Goal: Obtain resource: Obtain resource

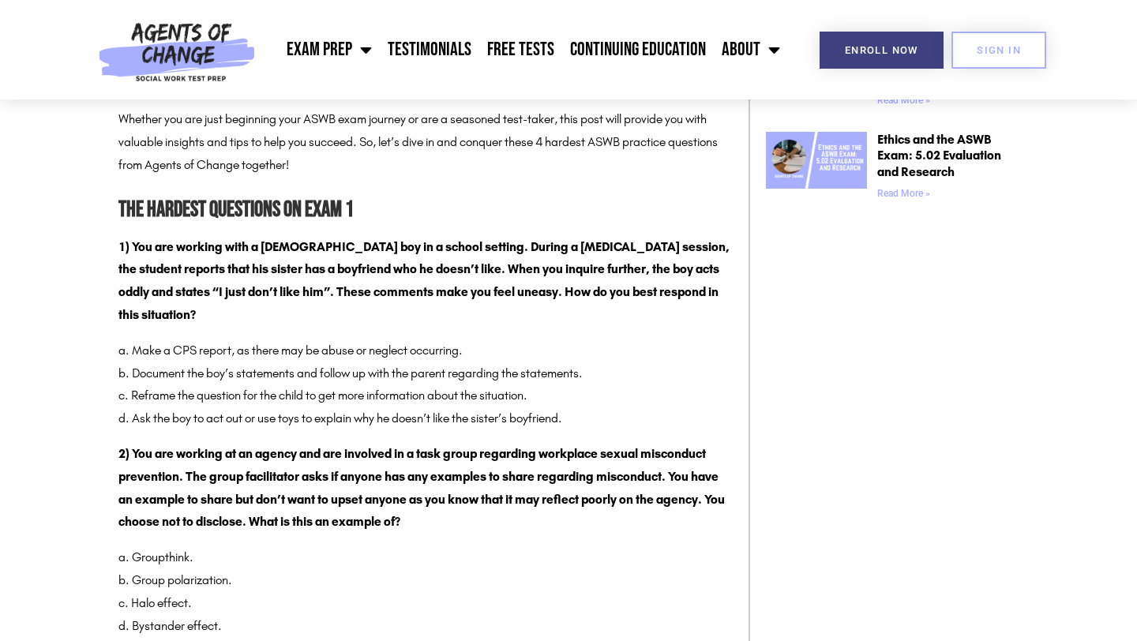
scroll to position [1327, 0]
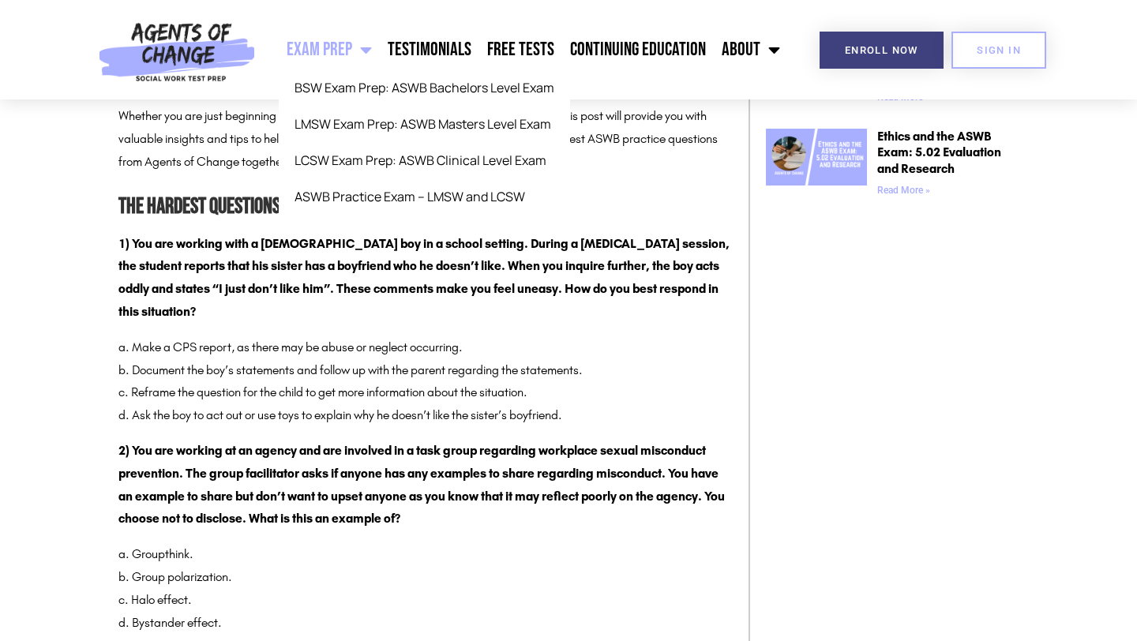
click at [354, 54] on link "Exam Prep" at bounding box center [329, 49] width 101 height 39
click at [370, 46] on span "Menu" at bounding box center [362, 49] width 20 height 35
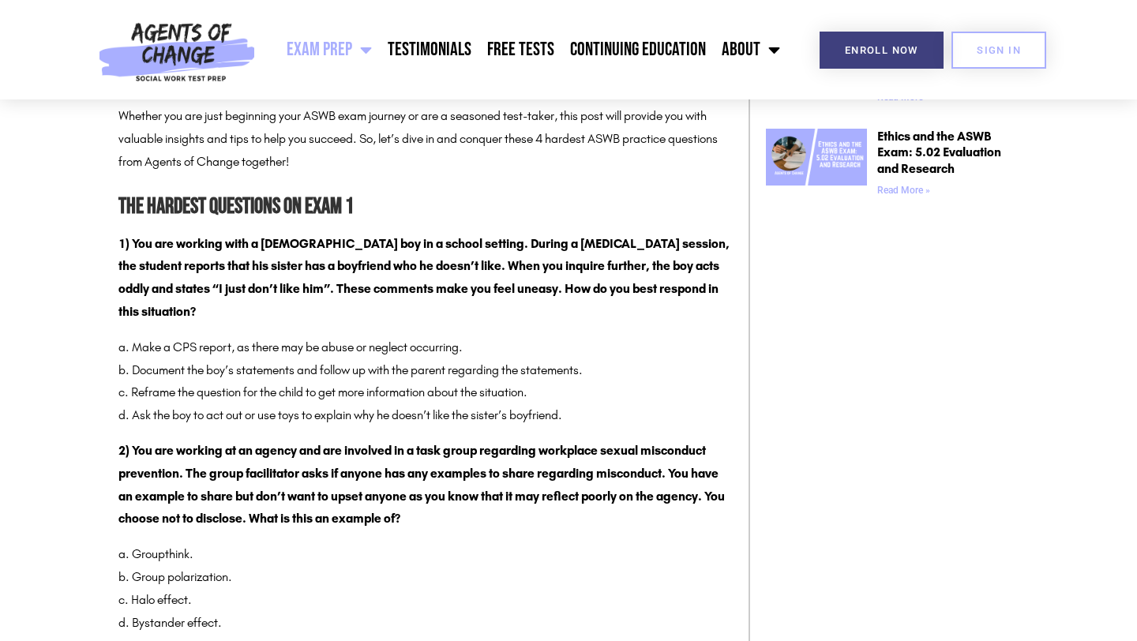
click at [370, 46] on span "Menu" at bounding box center [362, 49] width 20 height 35
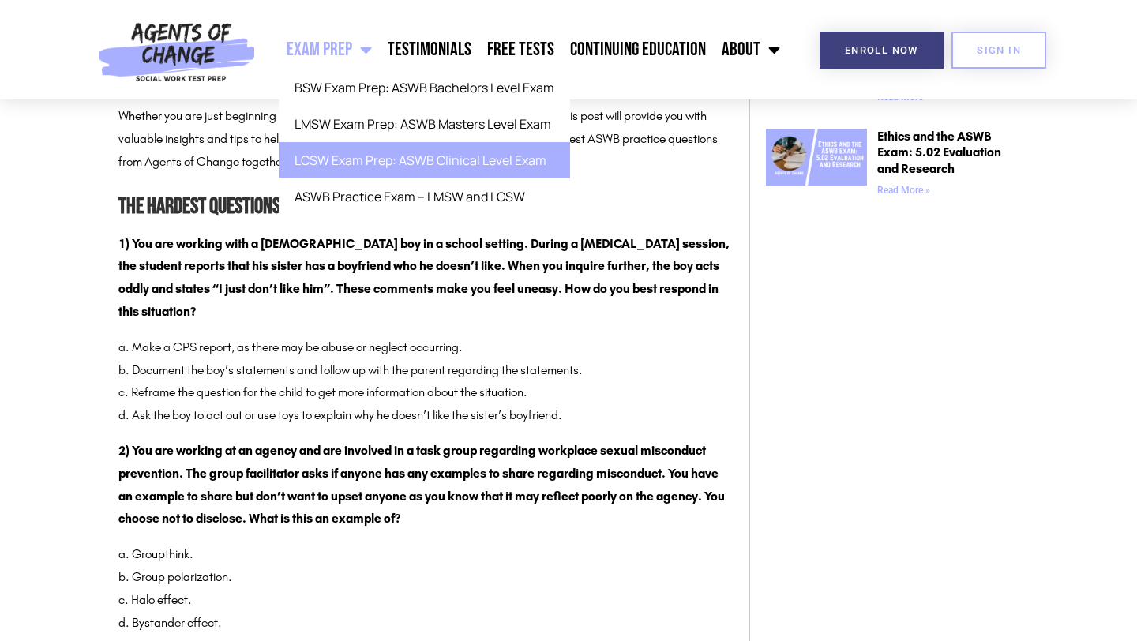
click at [376, 166] on link "LCSW Exam Prep: ASWB Clinical Level Exam" at bounding box center [424, 160] width 291 height 36
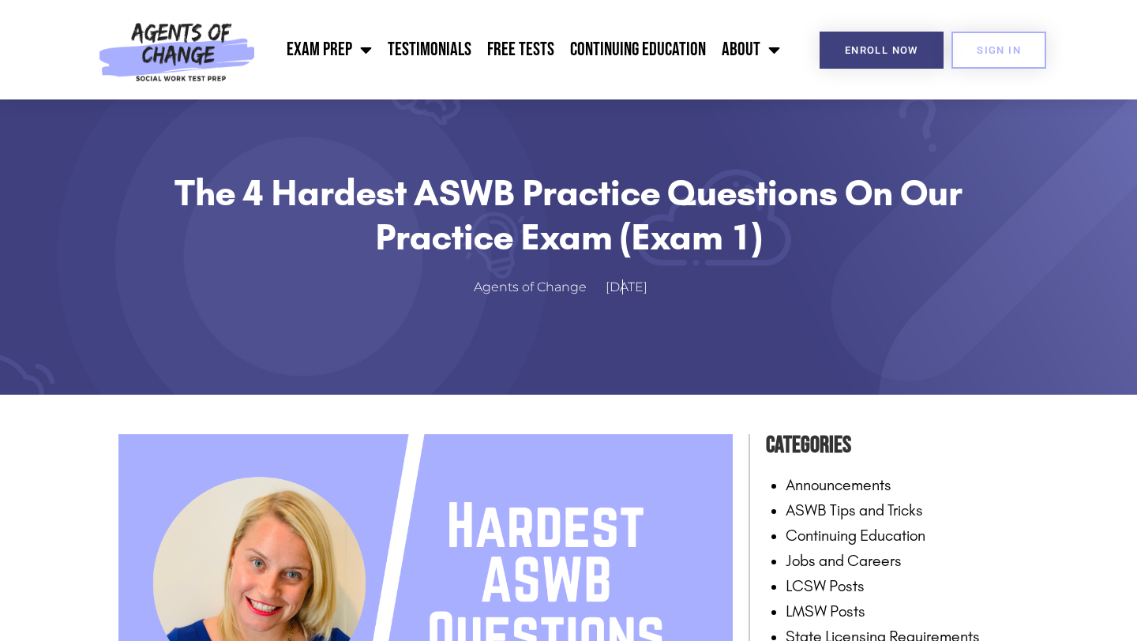
scroll to position [28, 0]
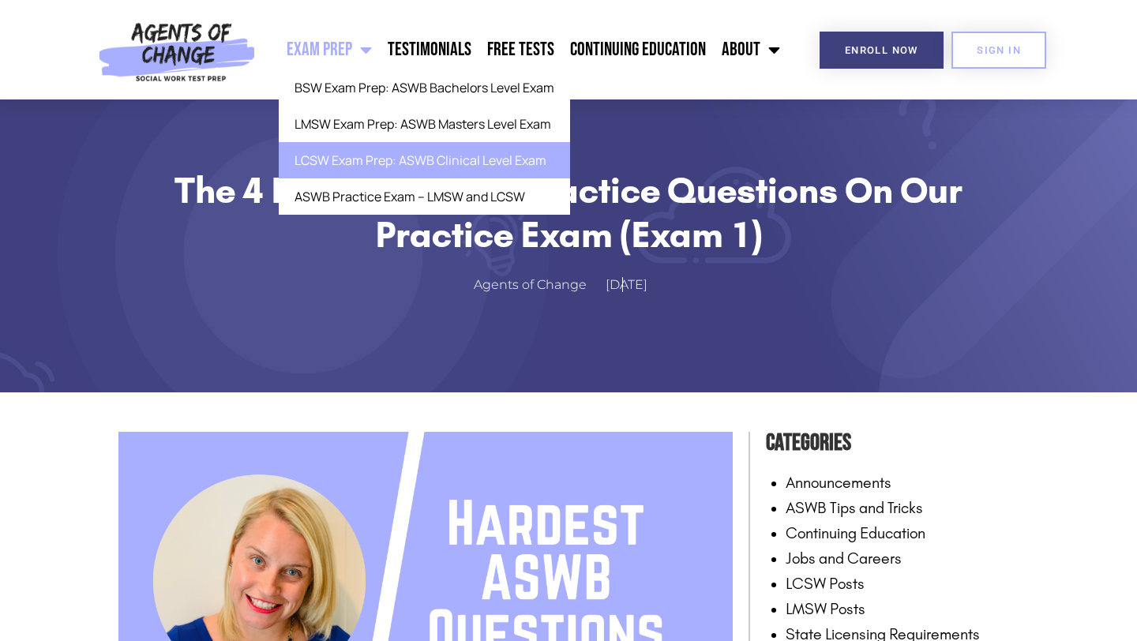
click at [377, 163] on link "LCSW Exam Prep: ASWB Clinical Level Exam" at bounding box center [424, 160] width 291 height 36
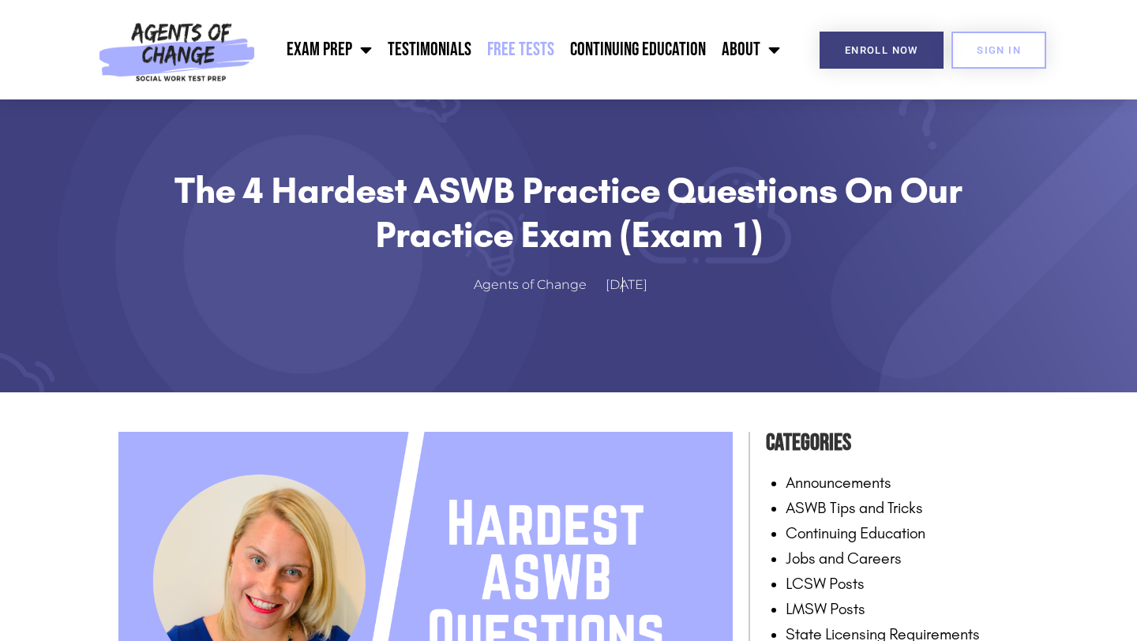
click at [519, 46] on link "Free Tests" at bounding box center [520, 49] width 83 height 39
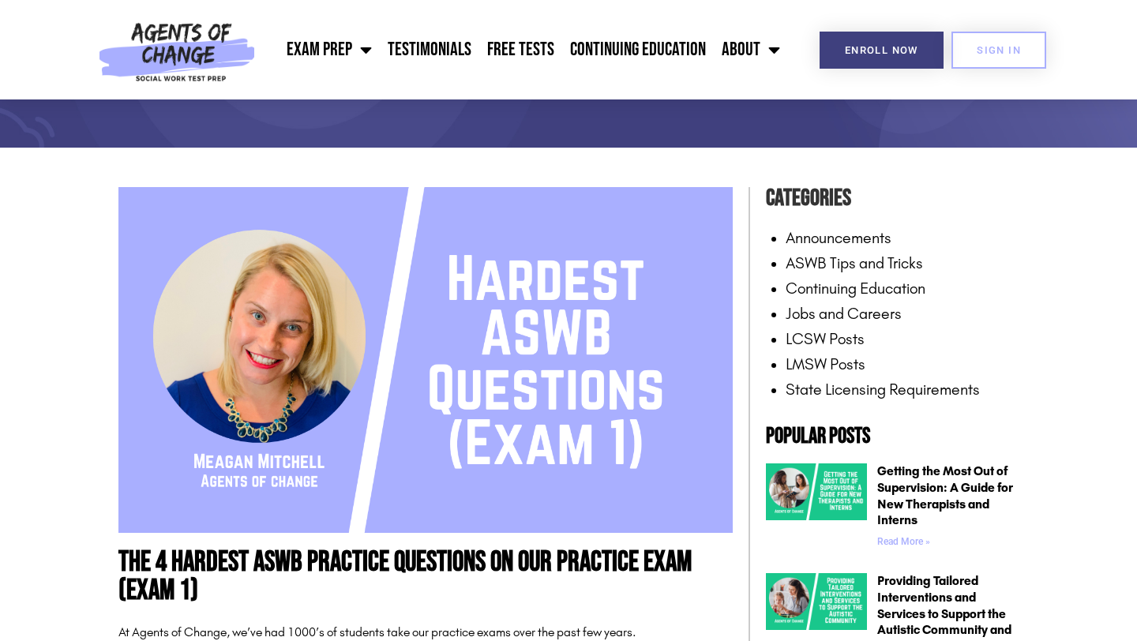
scroll to position [0, 0]
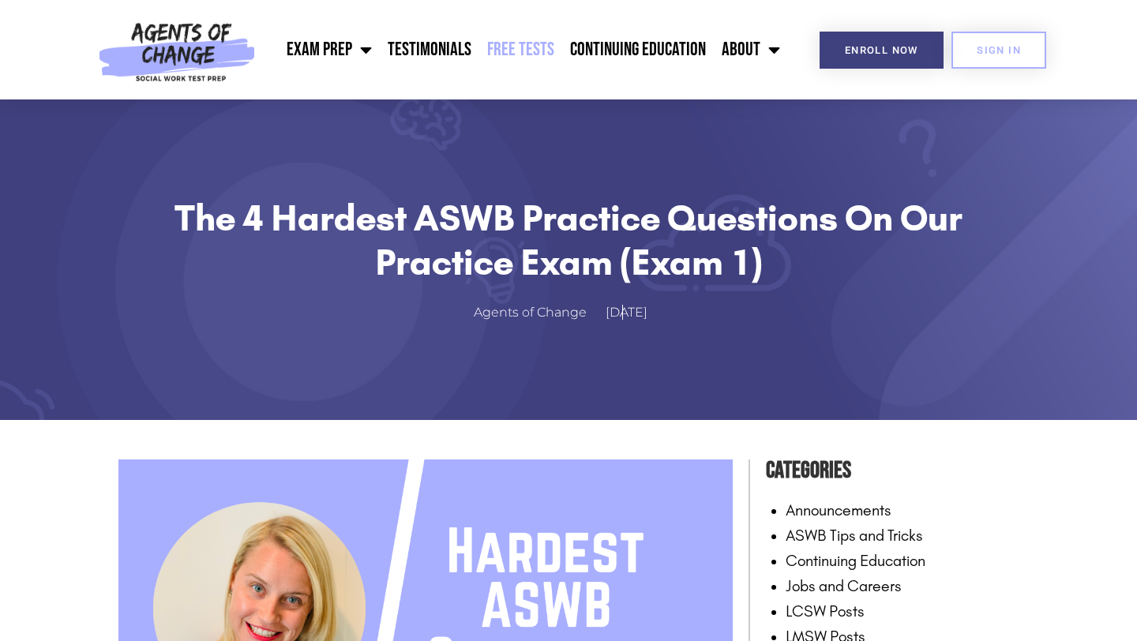
click at [505, 50] on link "Free Tests" at bounding box center [520, 49] width 83 height 39
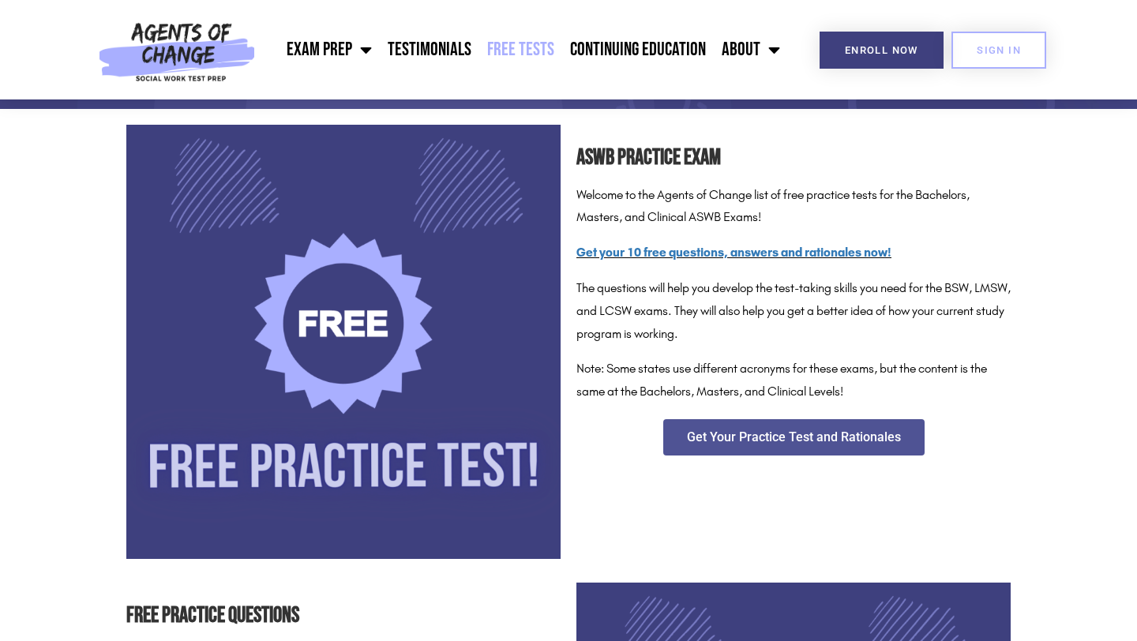
scroll to position [224, 0]
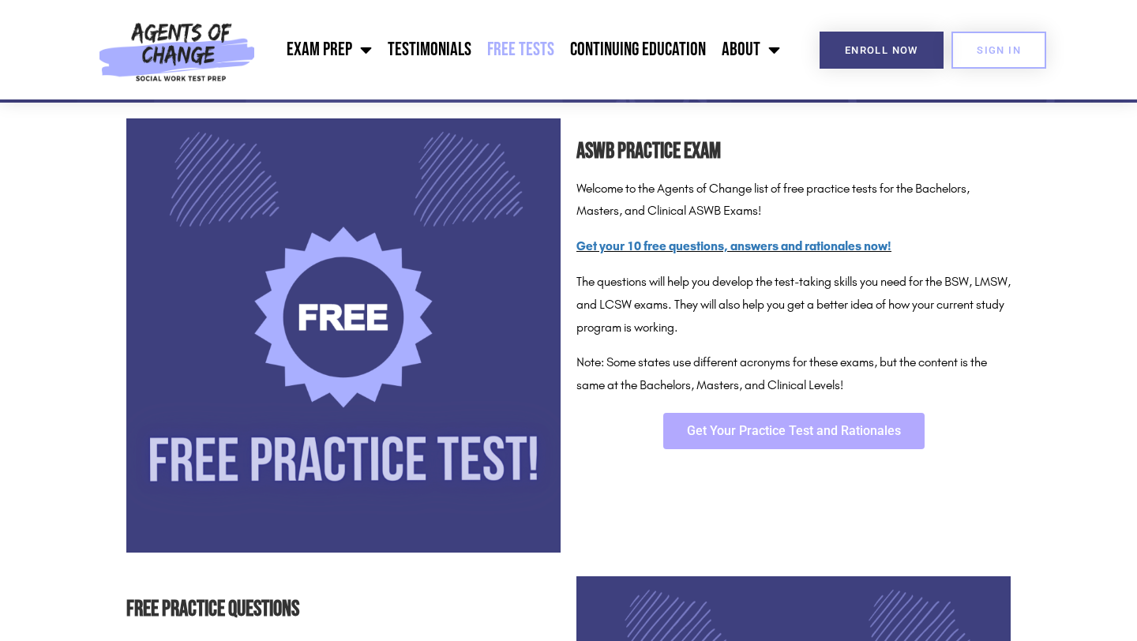
click at [750, 434] on span "Get Your Practice Test and Rationales" at bounding box center [794, 431] width 214 height 13
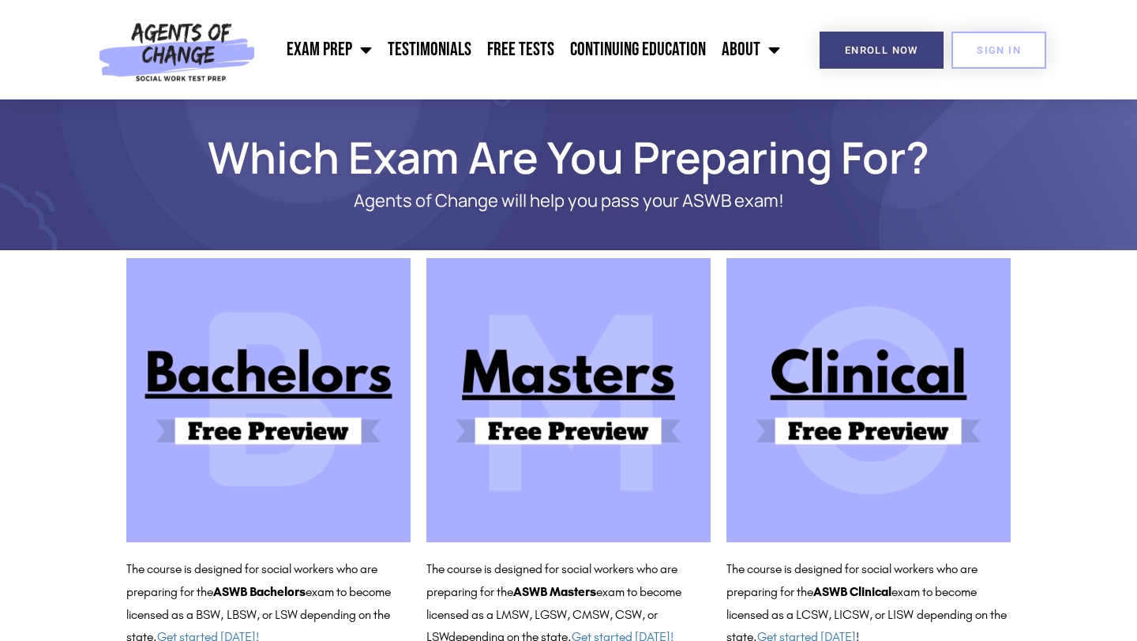
click at [808, 415] on img at bounding box center [868, 400] width 284 height 284
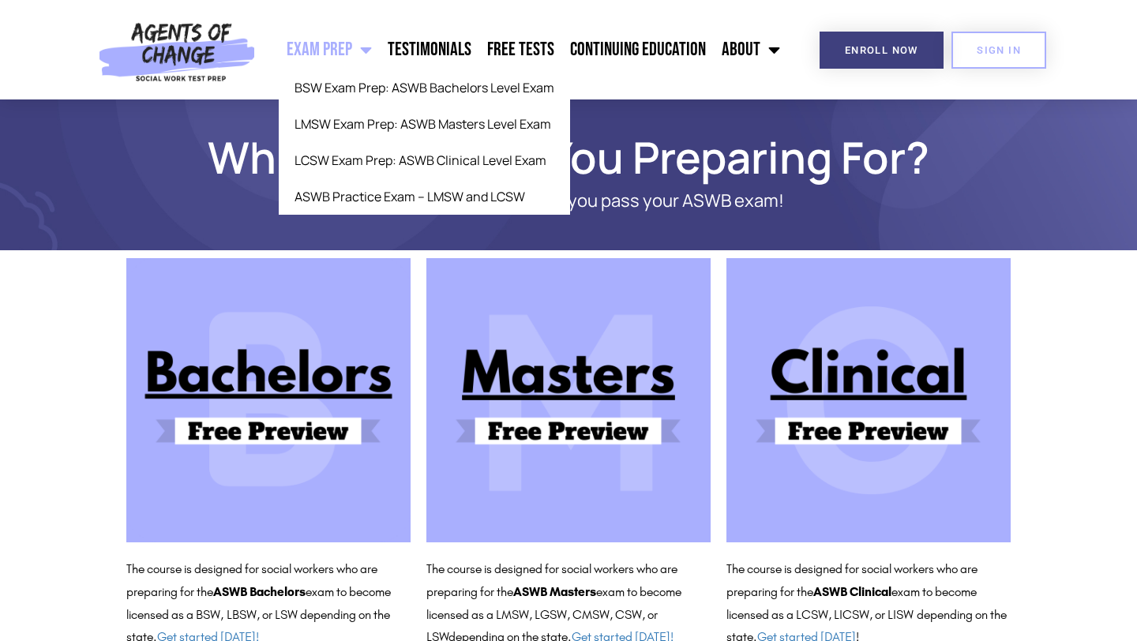
click at [325, 48] on link "Exam Prep" at bounding box center [329, 49] width 101 height 39
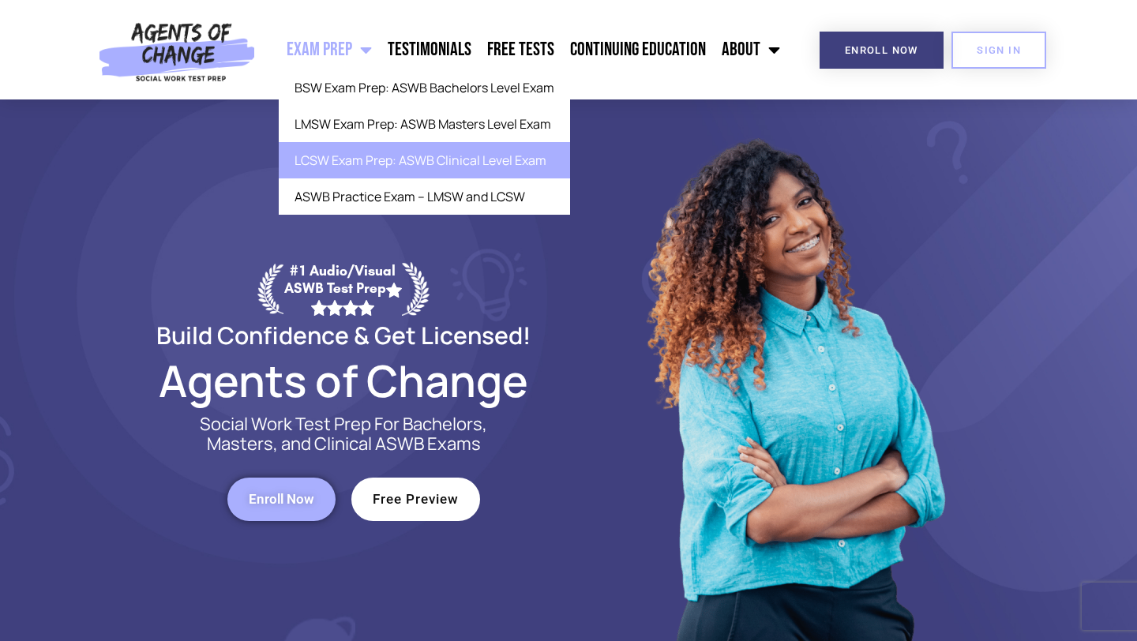
click at [373, 166] on link "LCSW Exam Prep: ASWB Clinical Level Exam" at bounding box center [424, 160] width 291 height 36
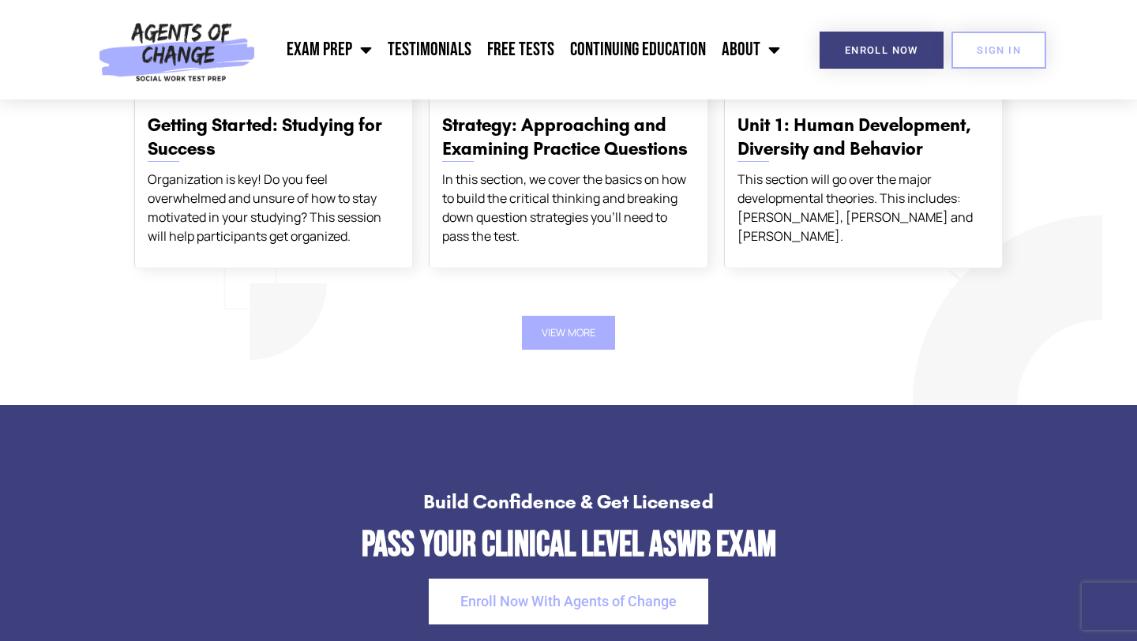
scroll to position [2854, 0]
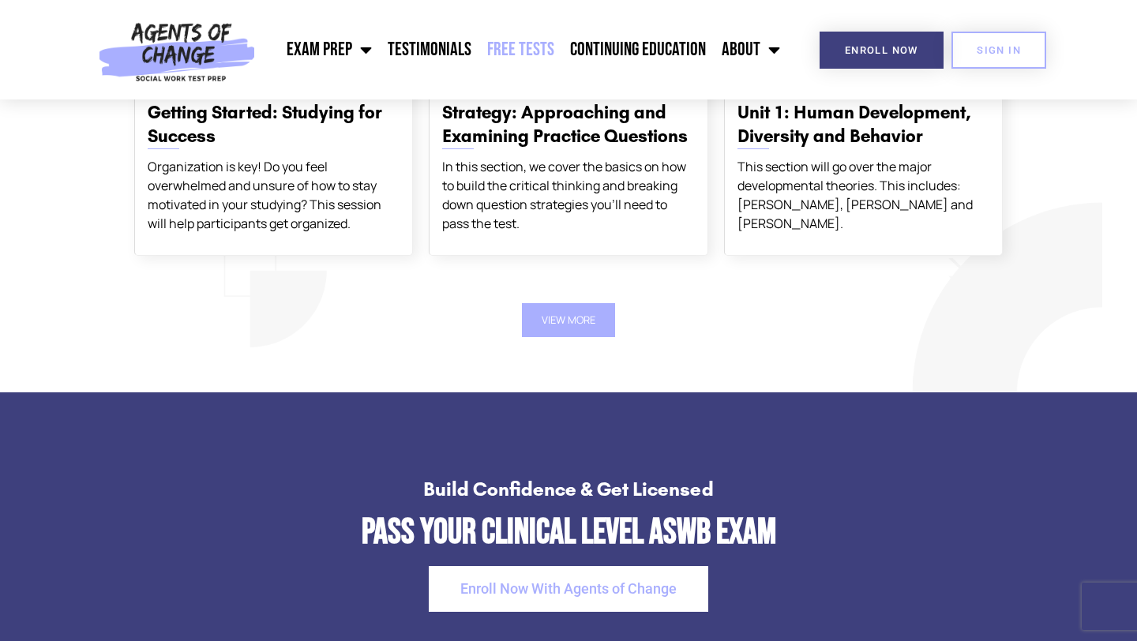
click at [507, 61] on link "Free Tests" at bounding box center [520, 49] width 83 height 39
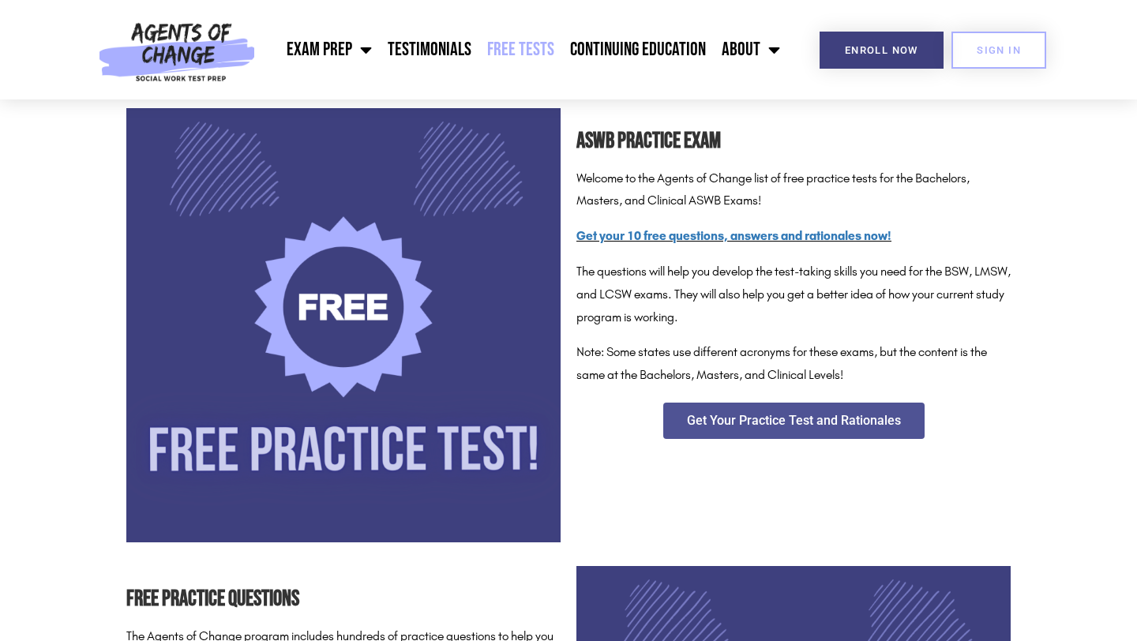
scroll to position [264, 0]
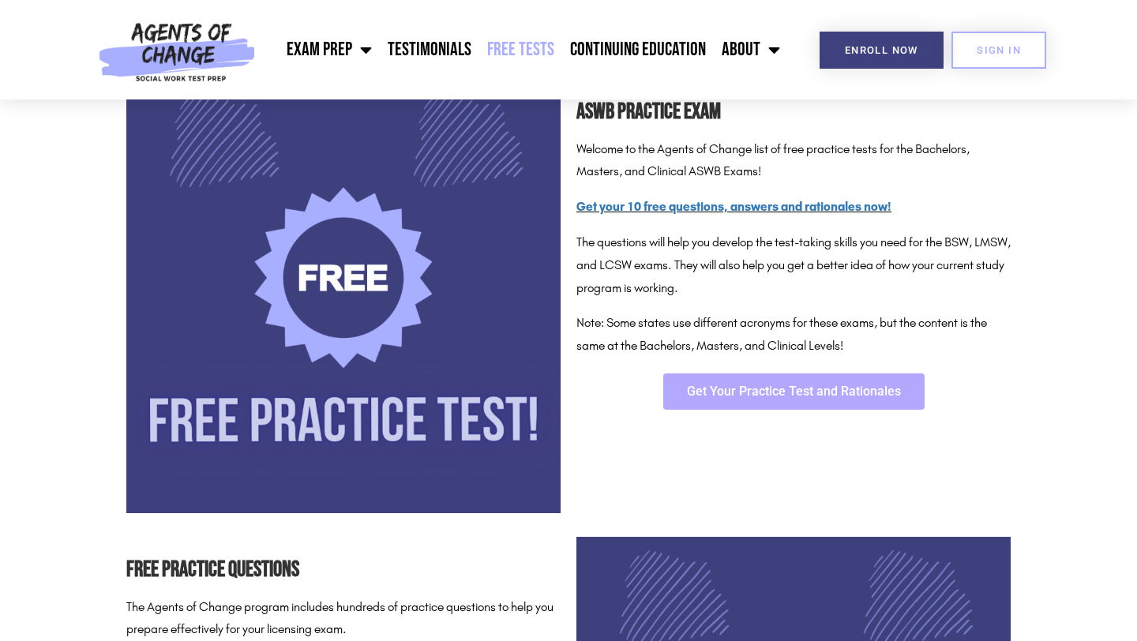
click at [765, 395] on span "Get Your Practice Test and Rationales" at bounding box center [794, 391] width 214 height 13
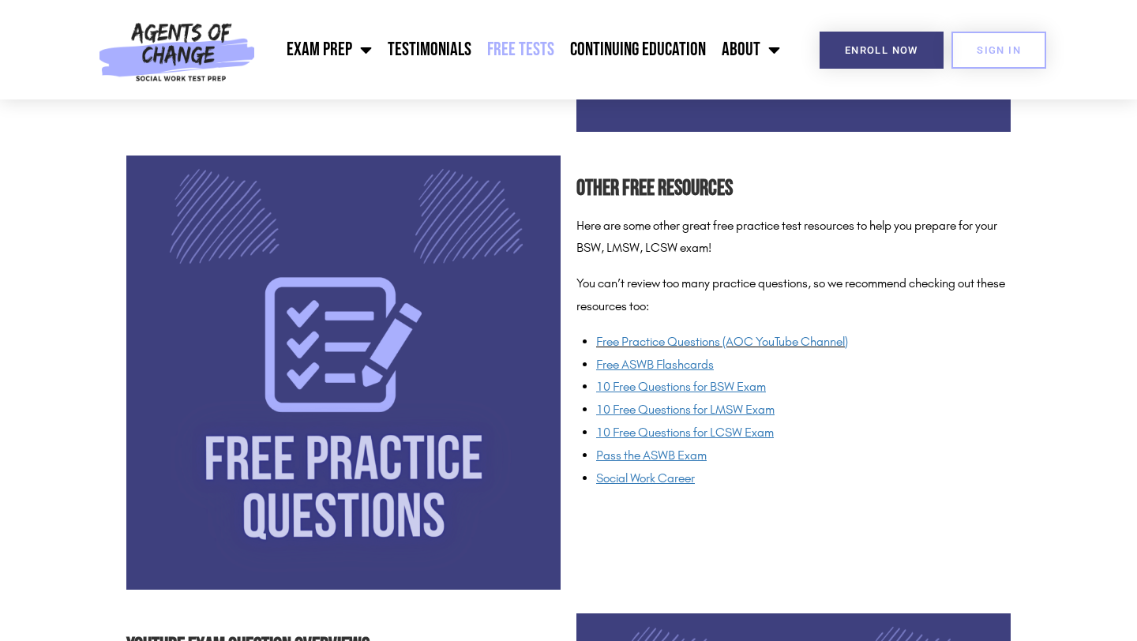
scroll to position [1107, 0]
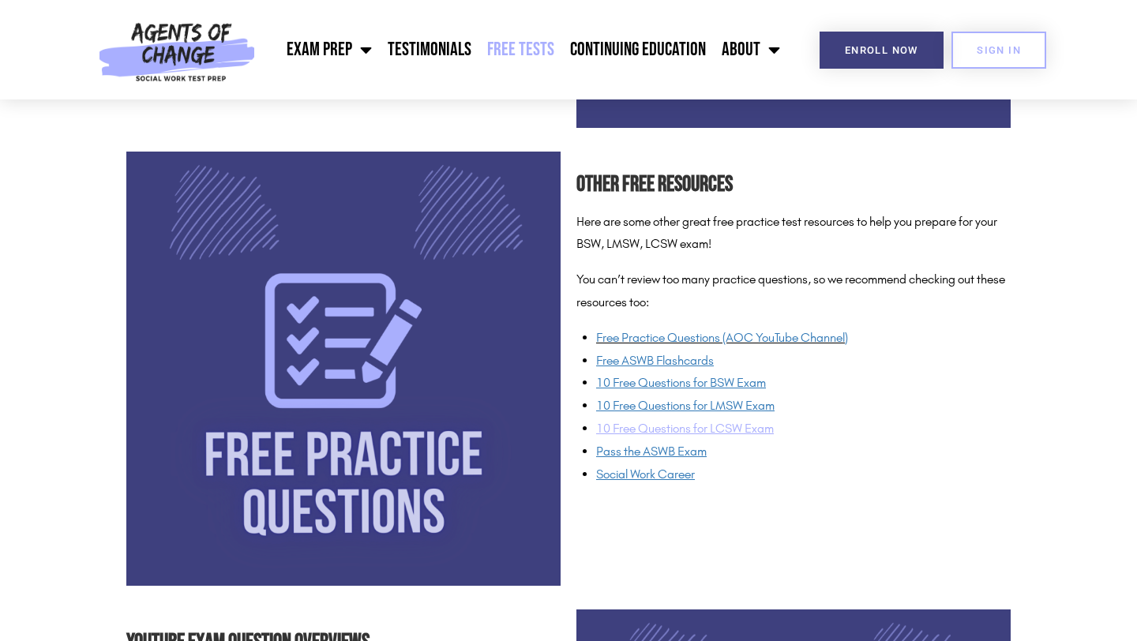
click at [647, 426] on span "10 Free Questions for LCSW Exam" at bounding box center [685, 428] width 178 height 15
click at [660, 341] on link "Free Practice Questions (AOC YouTube Channel)" at bounding box center [722, 337] width 252 height 15
click at [661, 362] on u "Free ASWB Flashcards" at bounding box center [655, 360] width 118 height 15
click at [681, 456] on span "Pass the ASWB Exam" at bounding box center [651, 451] width 111 height 15
click at [649, 365] on u "Free ASWB Flashcards" at bounding box center [655, 360] width 118 height 15
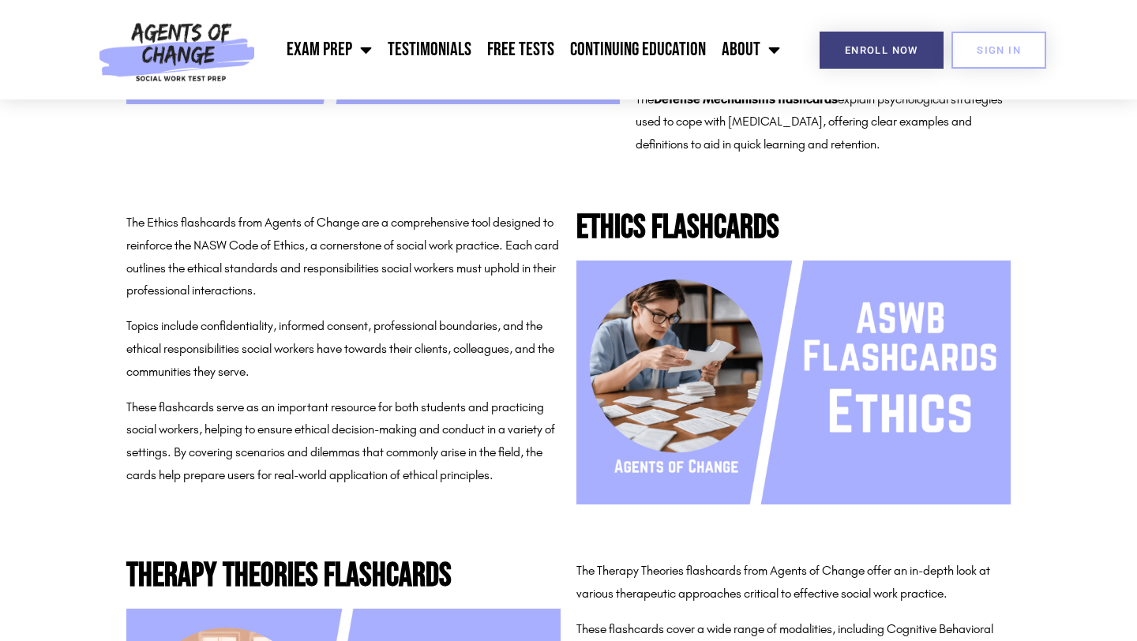
scroll to position [630, 0]
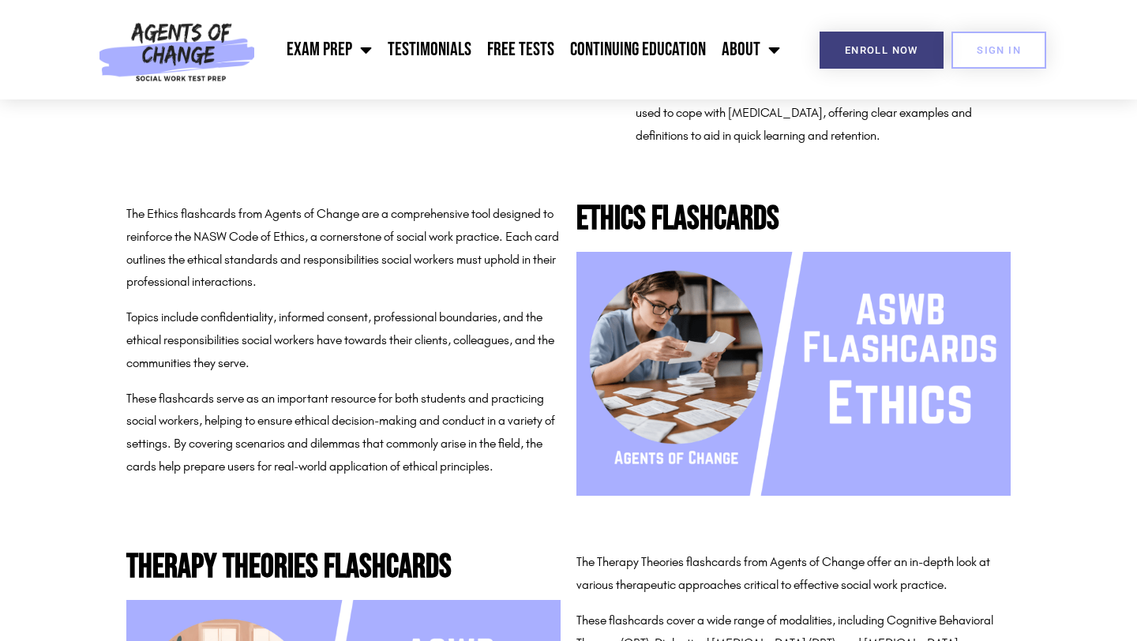
click at [759, 464] on img at bounding box center [793, 374] width 434 height 244
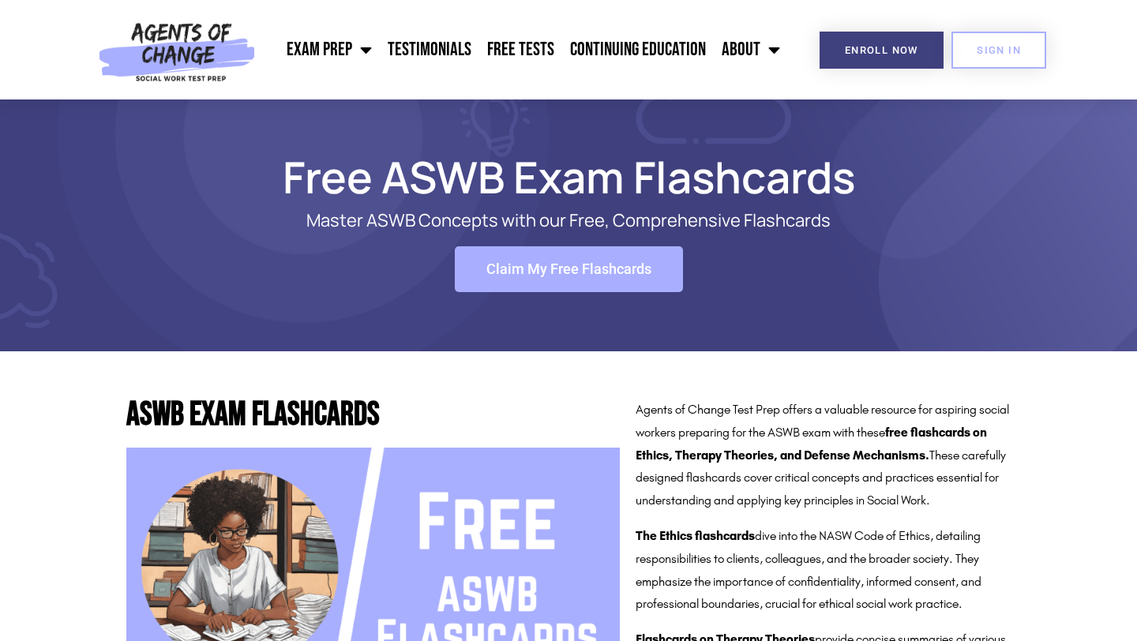
click at [589, 278] on link "Claim My Free Flashcards" at bounding box center [569, 269] width 228 height 46
